Goal: Transaction & Acquisition: Download file/media

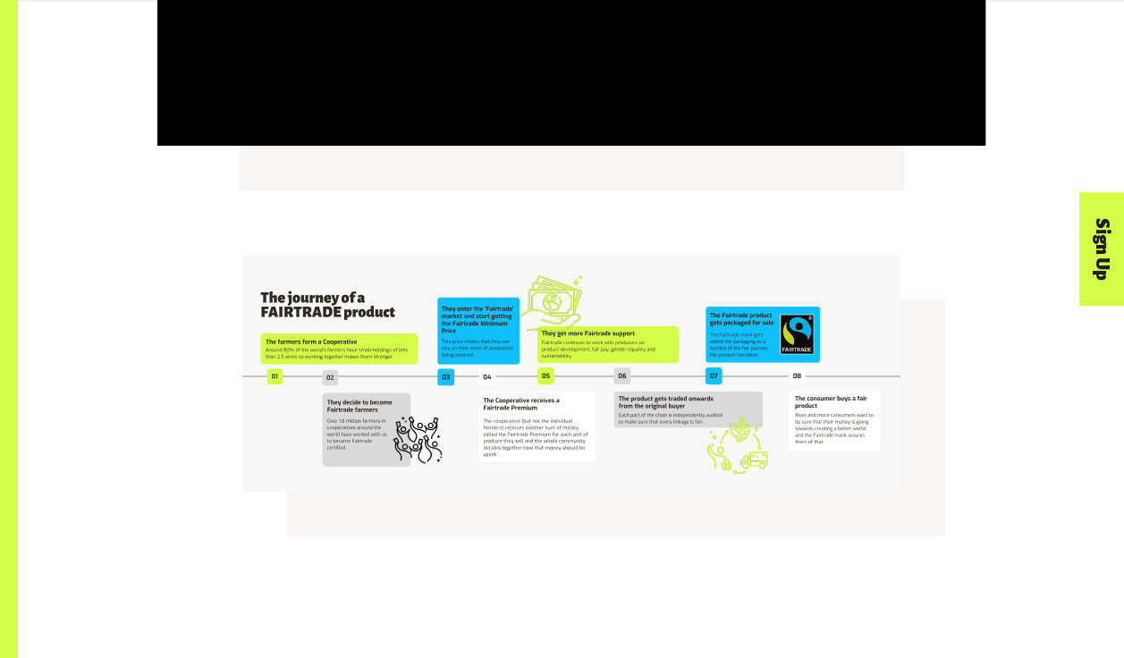
scroll to position [3595, 0]
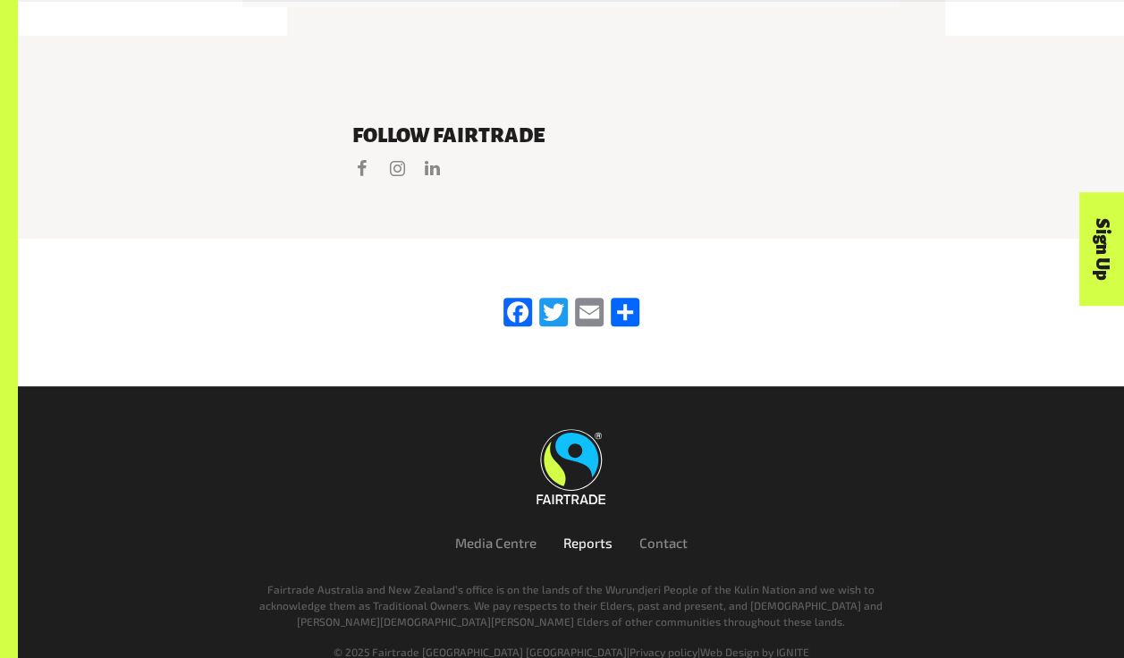
click at [583, 535] on link "Reports" at bounding box center [587, 543] width 49 height 16
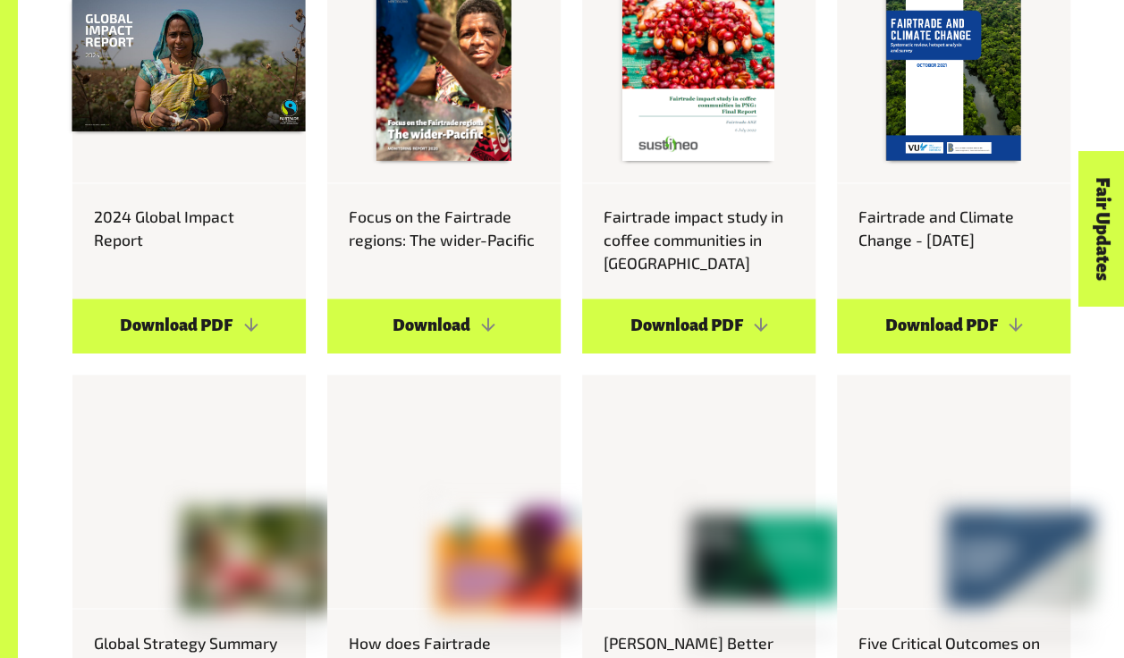
scroll to position [1075, 0]
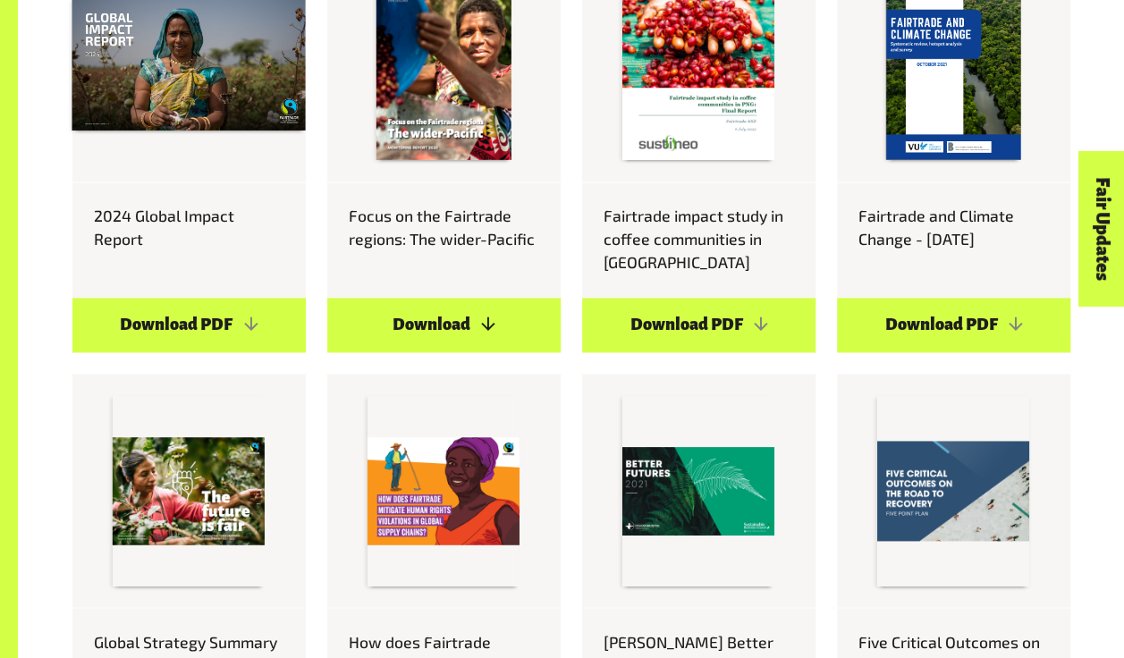
click at [421, 320] on link "Download" at bounding box center [443, 325] width 233 height 55
click at [699, 338] on link "Download PDF" at bounding box center [698, 325] width 233 height 55
click at [964, 329] on link "Download PDF" at bounding box center [953, 325] width 233 height 55
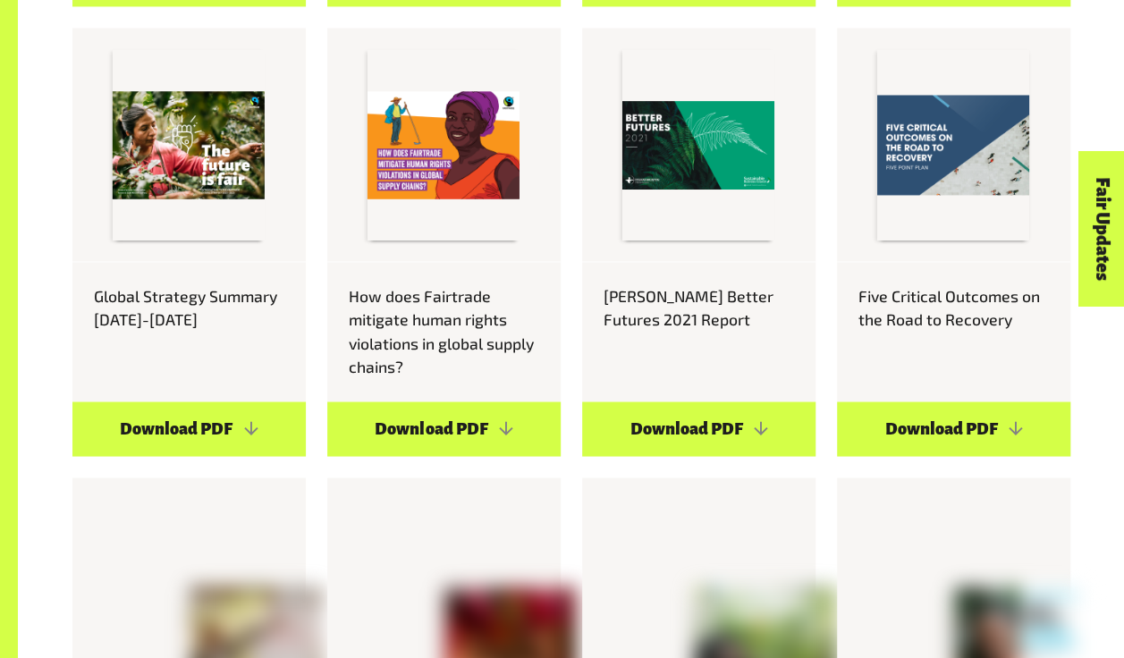
scroll to position [1424, 0]
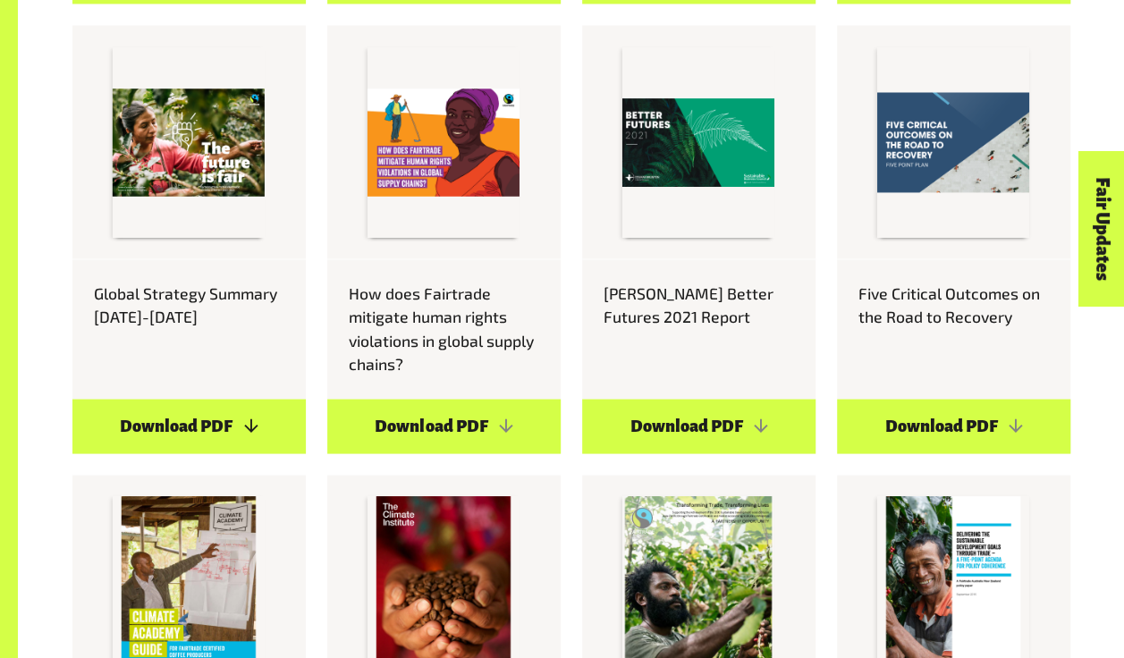
click at [188, 422] on link "Download PDF" at bounding box center [188, 426] width 233 height 55
click at [565, 254] on div "How does Fairtrade mitigate human rights violations in global supply chains? Do…" at bounding box center [443, 239] width 255 height 428
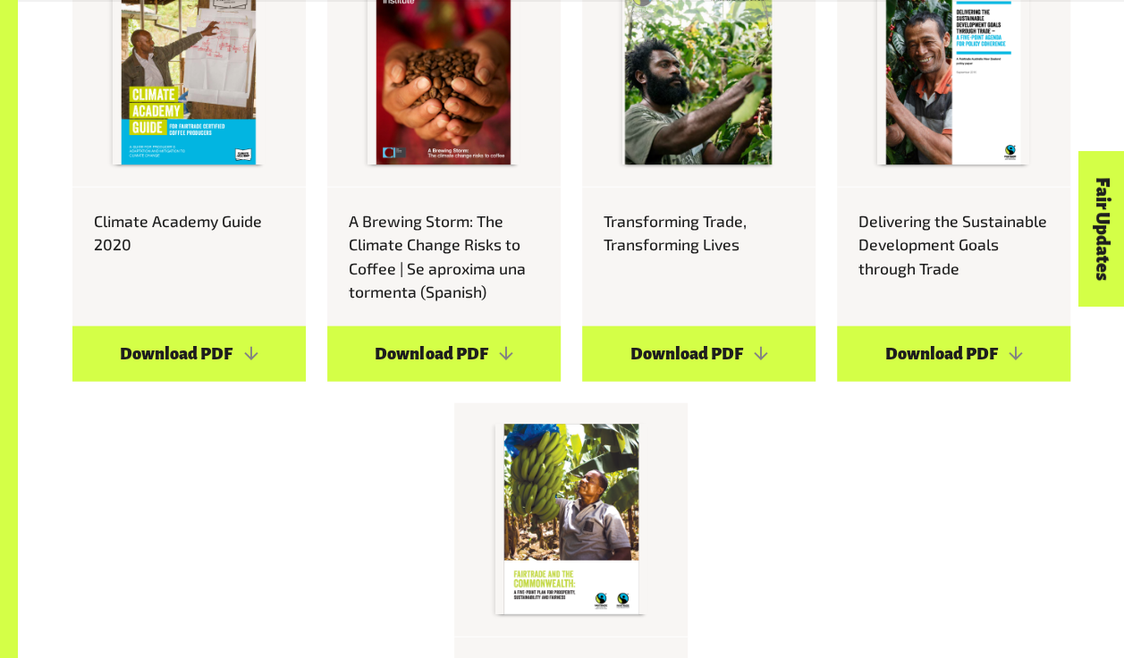
scroll to position [1946, 0]
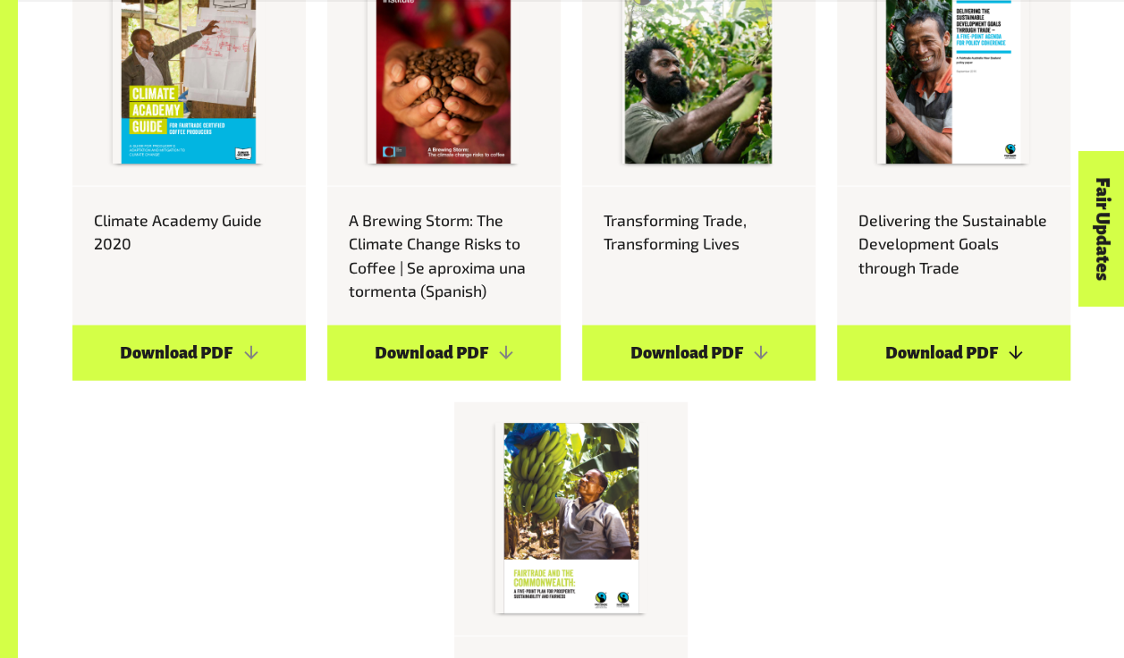
click at [960, 365] on link "Download PDF" at bounding box center [953, 352] width 233 height 55
click at [691, 356] on link "Download PDF" at bounding box center [698, 352] width 233 height 55
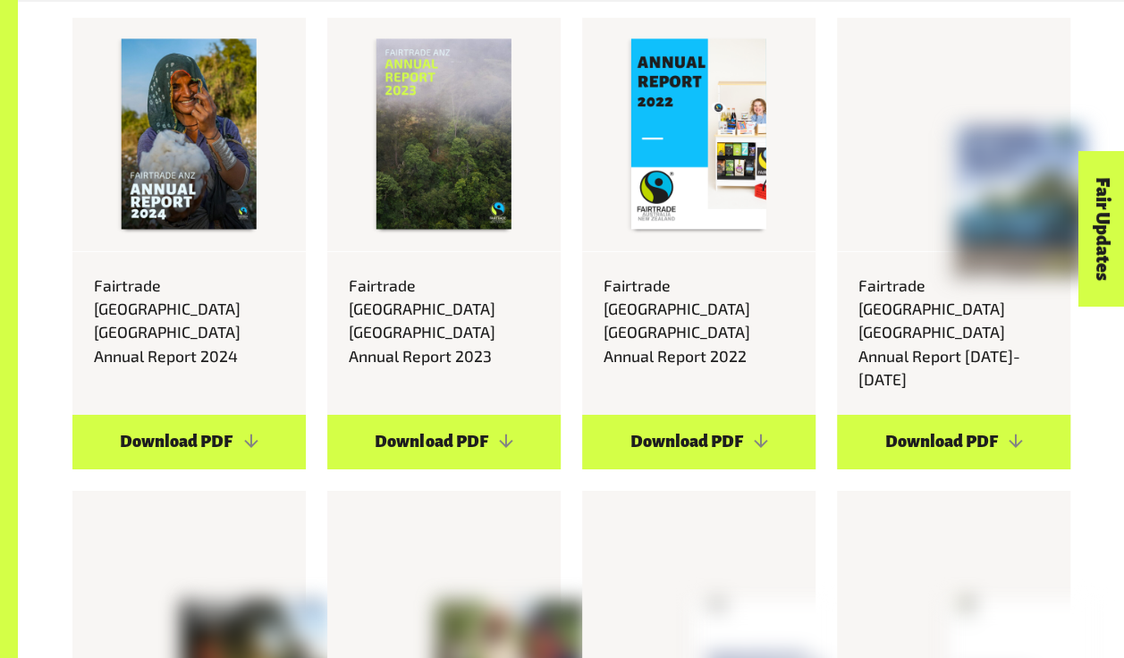
scroll to position [6217, 0]
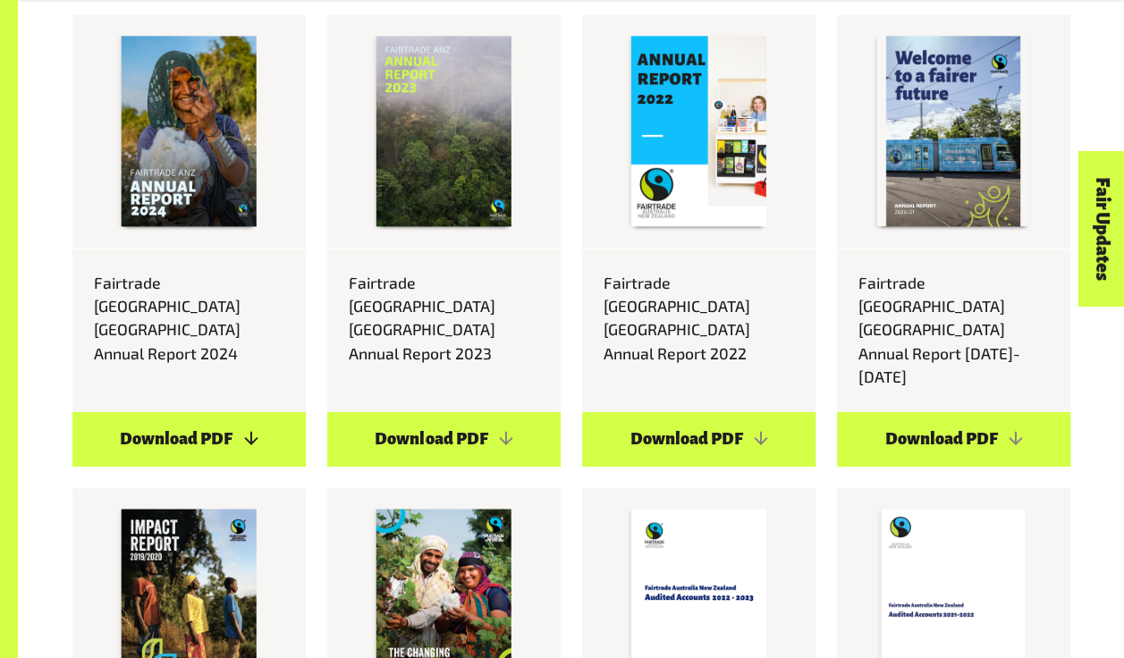
click at [238, 420] on link "Download PDF" at bounding box center [188, 439] width 233 height 55
